Goal: Task Accomplishment & Management: Manage account settings

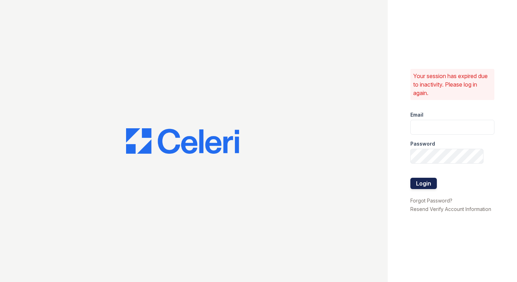
type input "[EMAIL_ADDRESS][DOMAIN_NAME]"
click at [416, 182] on button "Login" at bounding box center [423, 183] width 26 height 11
